Goal: Transaction & Acquisition: Purchase product/service

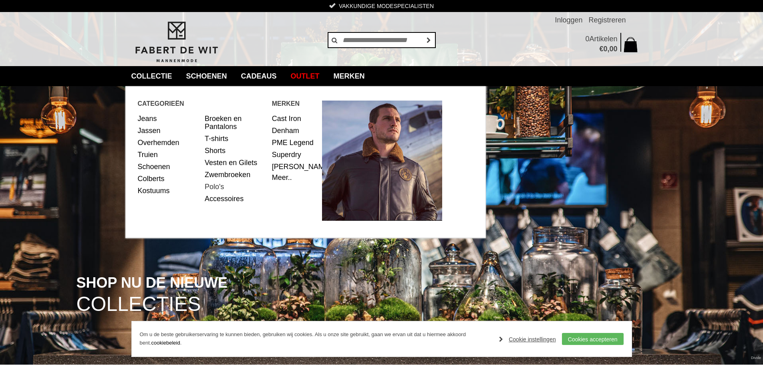
click at [214, 186] on link "Polo's" at bounding box center [235, 187] width 61 height 12
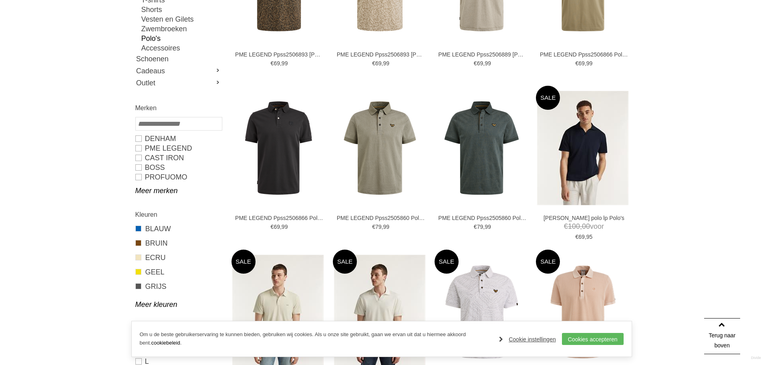
scroll to position [200, 0]
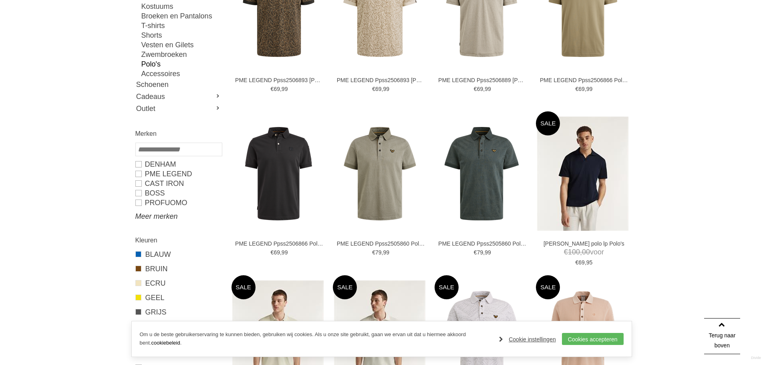
click at [148, 218] on link "Meer merken" at bounding box center [178, 216] width 86 height 10
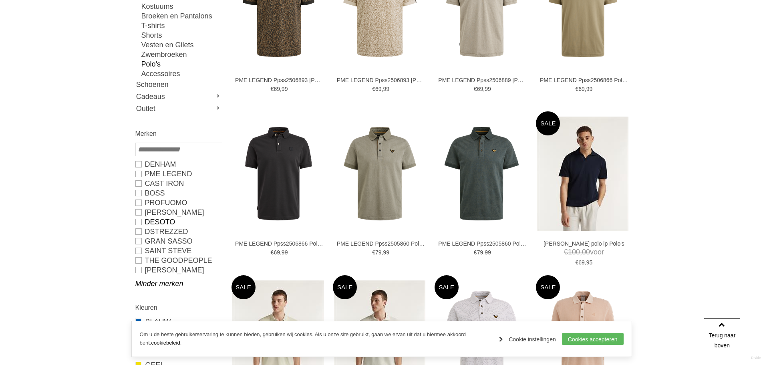
click at [137, 224] on link "Desoto" at bounding box center [178, 222] width 86 height 10
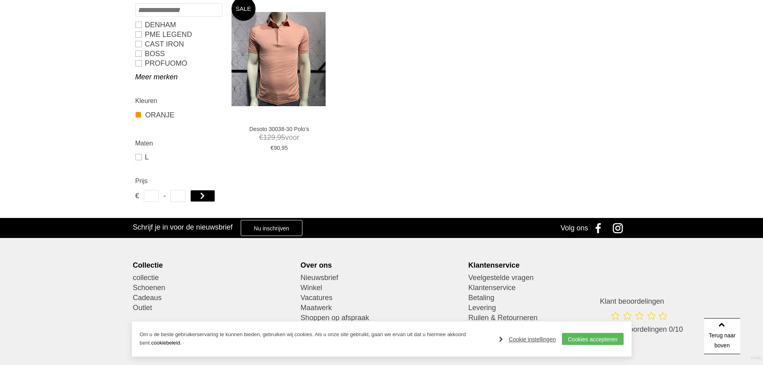
type input "**"
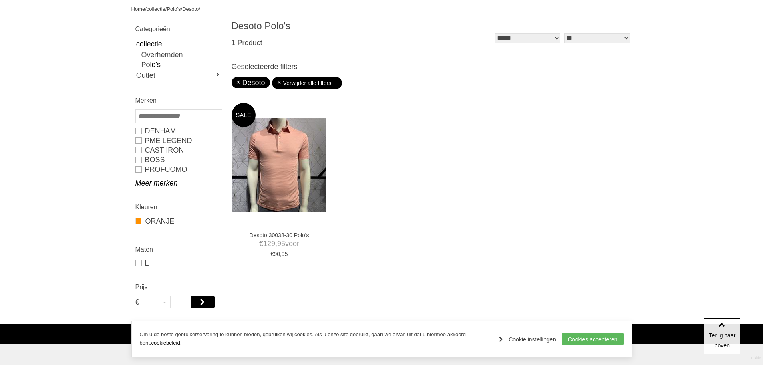
scroll to position [80, 0]
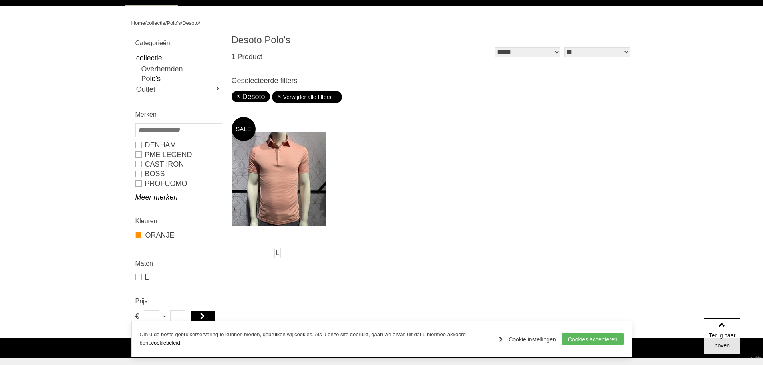
click at [289, 167] on img at bounding box center [278, 179] width 94 height 94
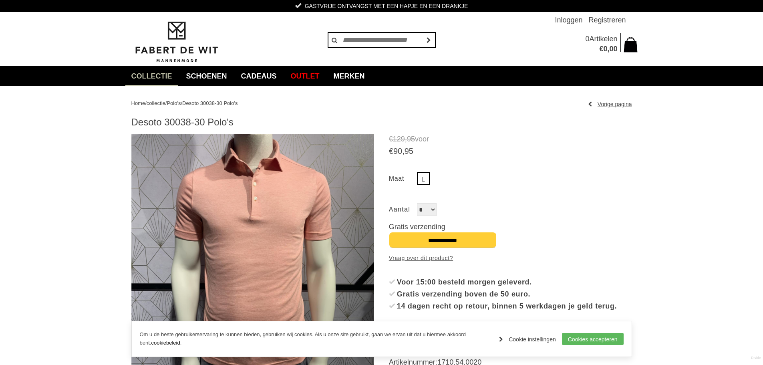
click at [255, 169] on img at bounding box center [252, 255] width 243 height 243
